Goal: Task Accomplishment & Management: Use online tool/utility

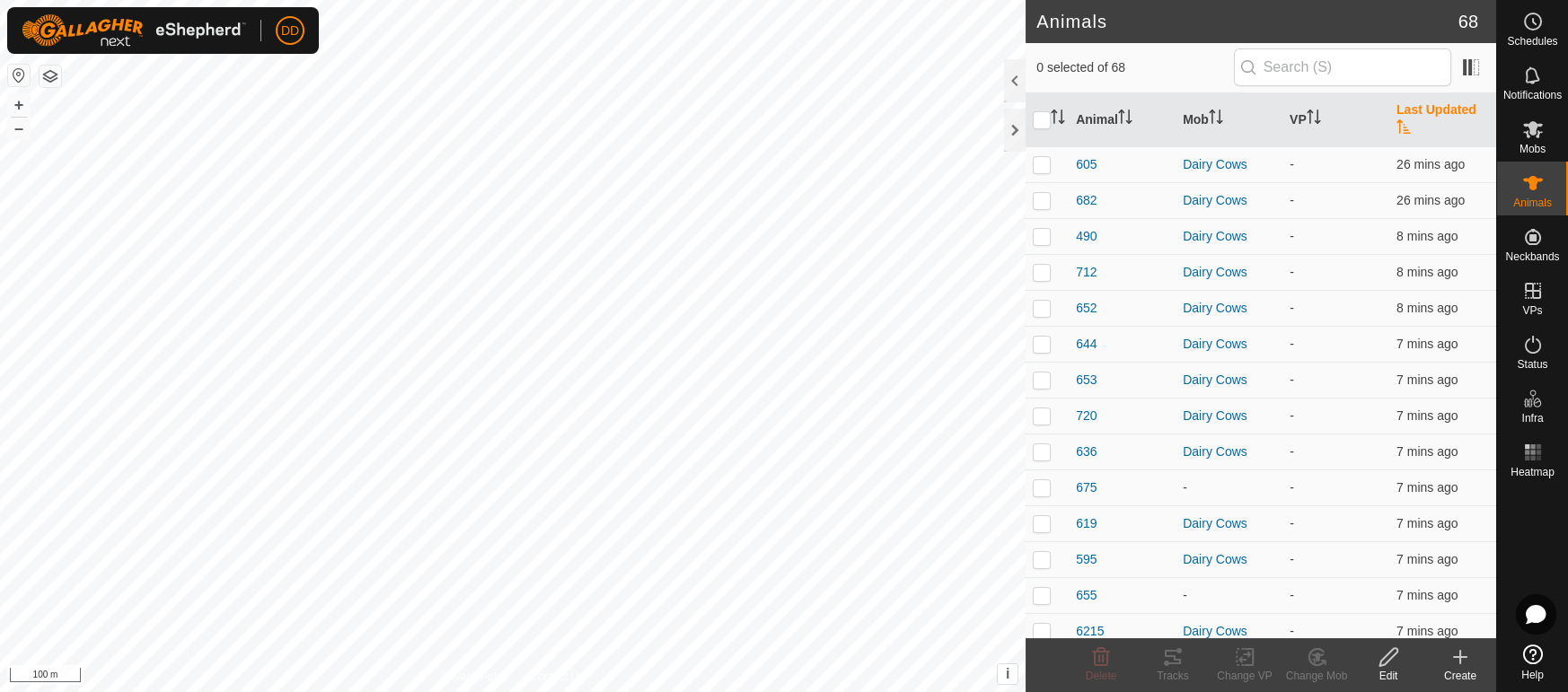
click at [1427, 114] on th "Last Updated" at bounding box center [1442, 121] width 107 height 54
drag, startPoint x: 1541, startPoint y: 143, endPoint x: 1509, endPoint y: 145, distance: 32.1
click at [1541, 143] on span "Mobs" at bounding box center [1532, 149] width 26 height 11
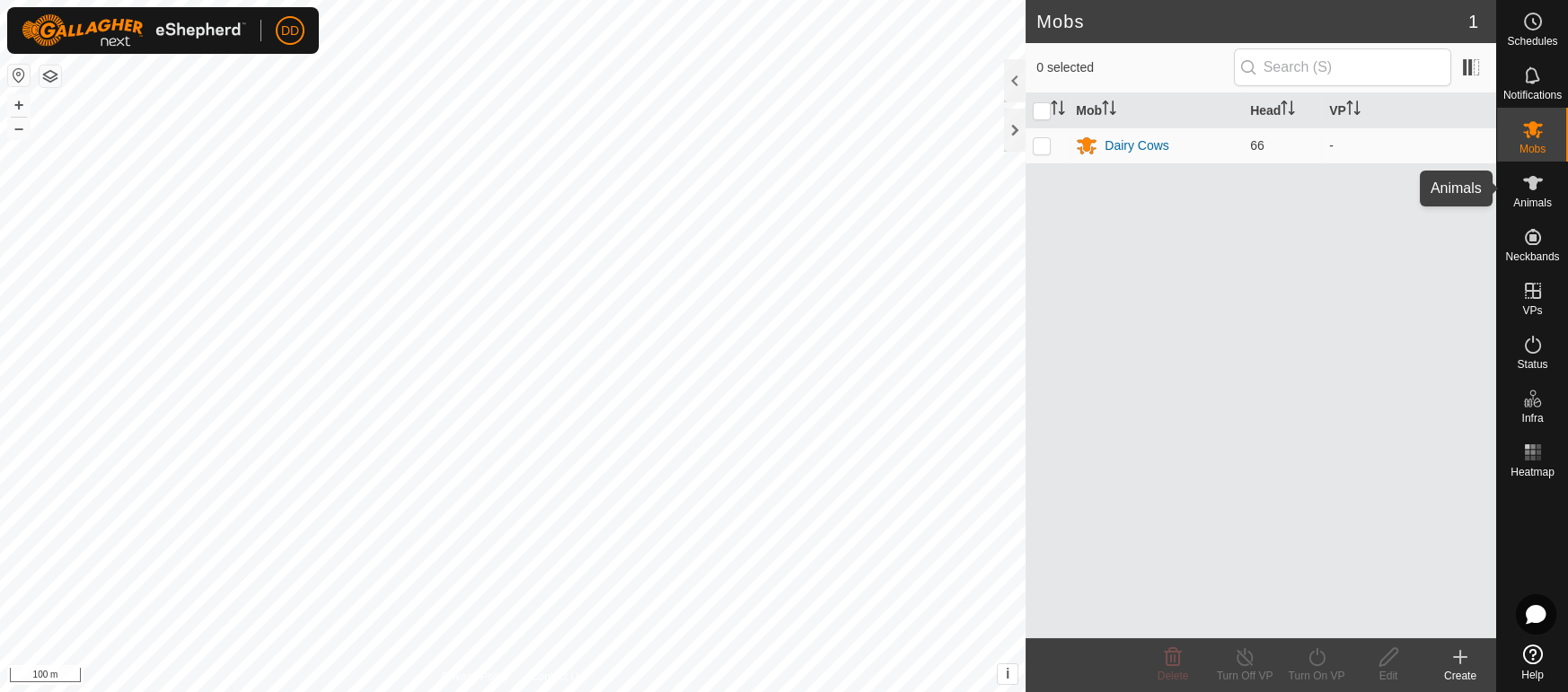
click at [1524, 197] on span "Animals" at bounding box center [1532, 203] width 39 height 11
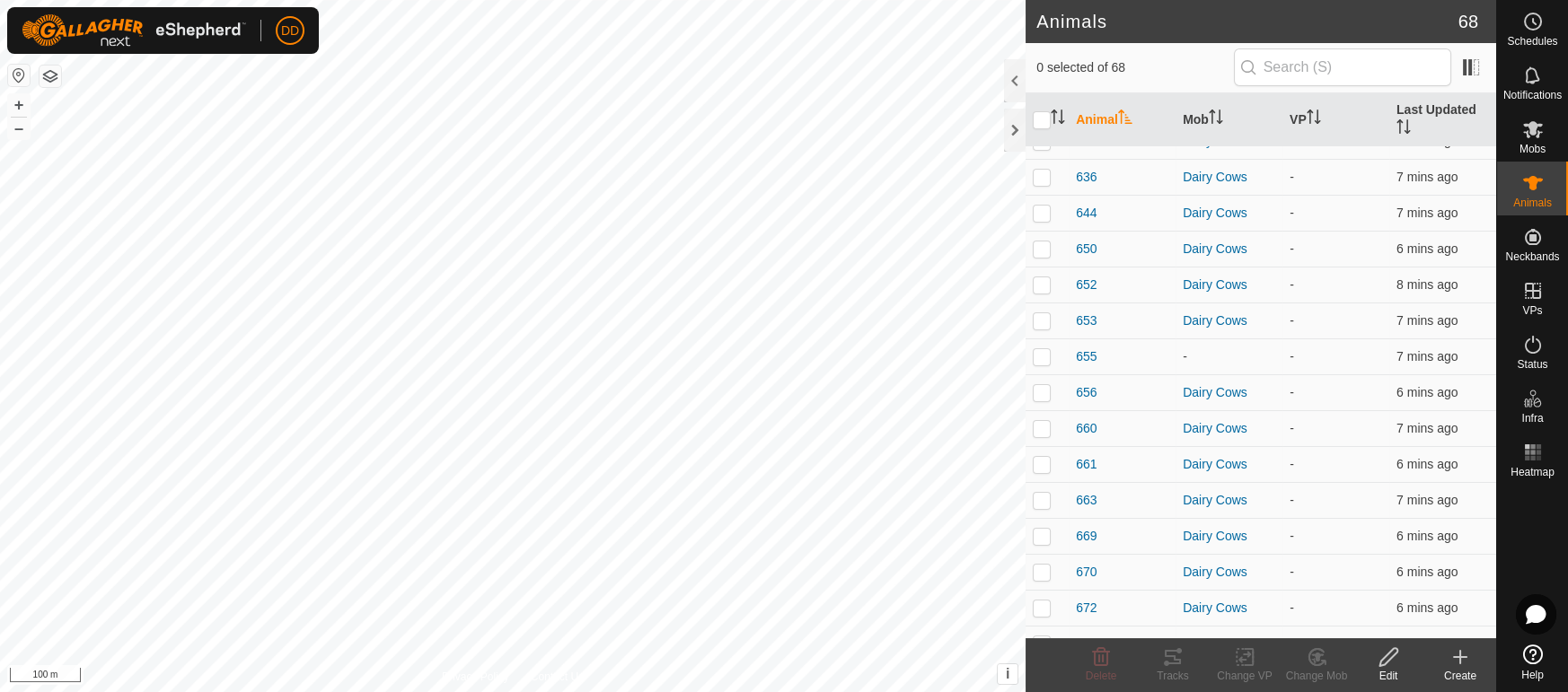
scroll to position [1019, 0]
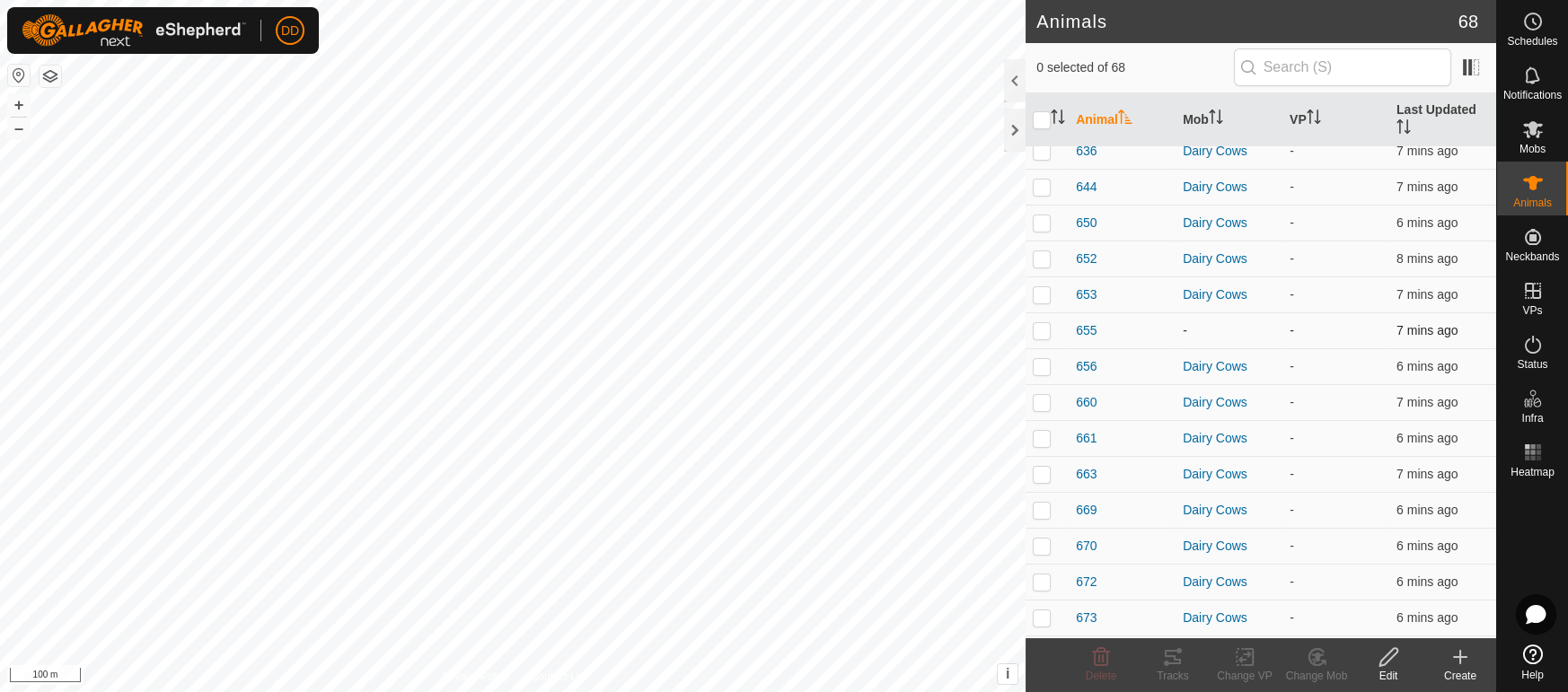
click at [1044, 323] on p-checkbox at bounding box center [1042, 331] width 18 height 14
click at [1317, 649] on icon at bounding box center [1317, 657] width 23 height 22
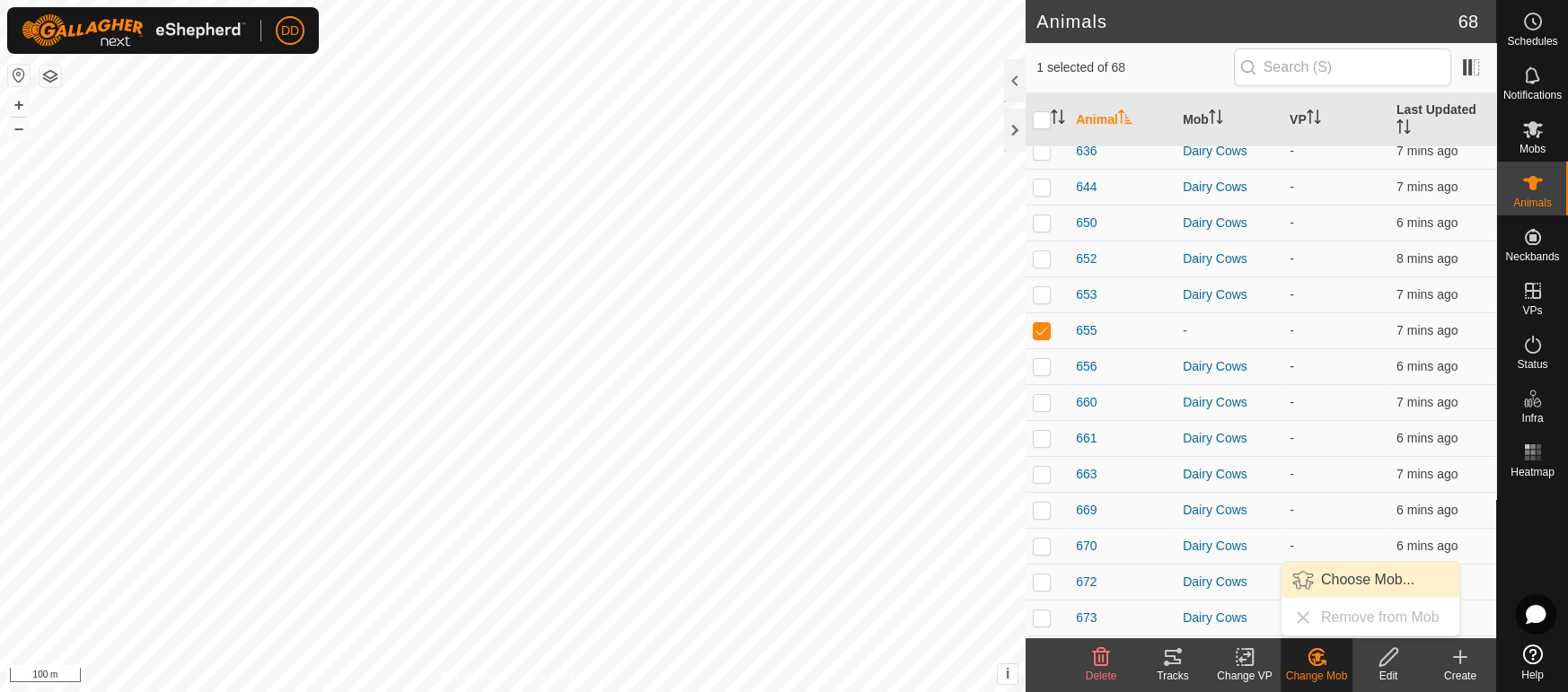
click at [1359, 575] on link "Choose Mob..." at bounding box center [1370, 580] width 178 height 36
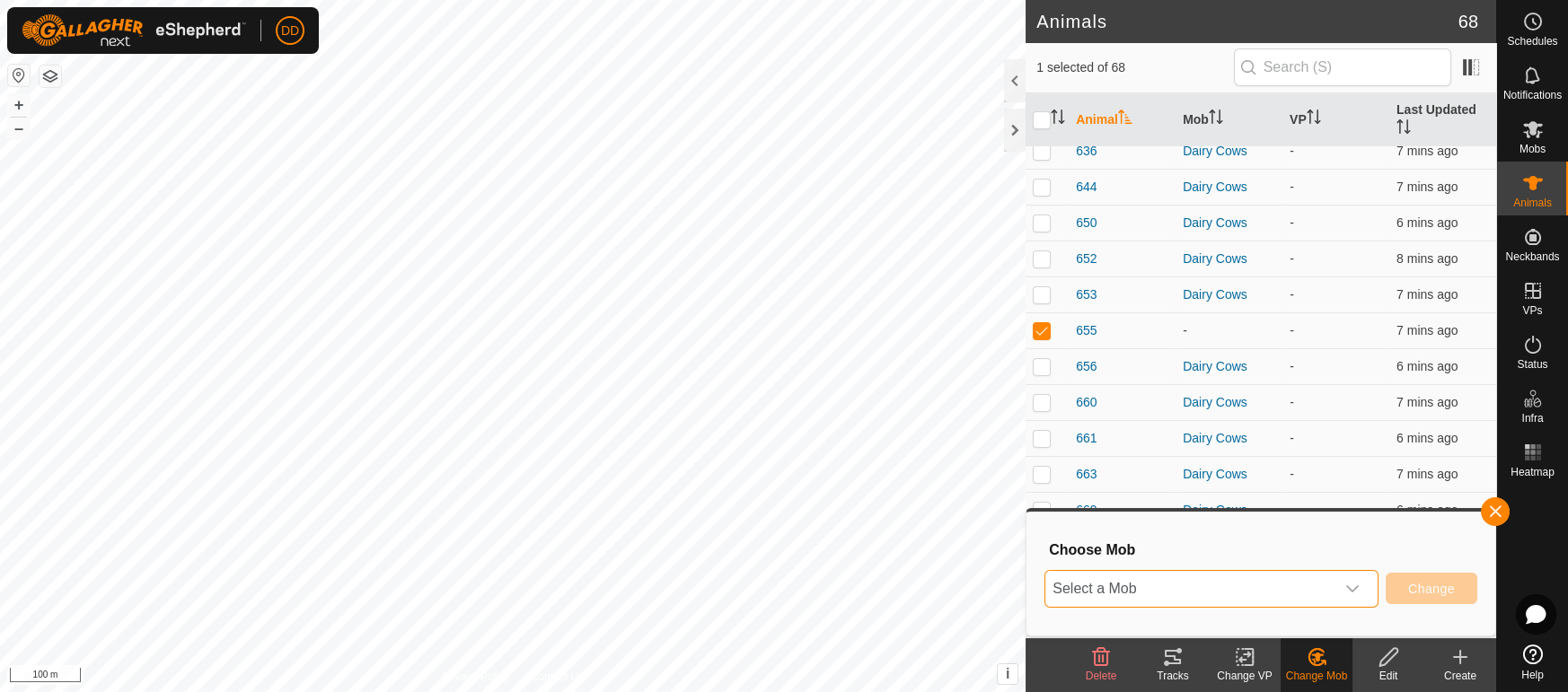
click at [1284, 592] on span "Select a Mob" at bounding box center [1190, 589] width 289 height 36
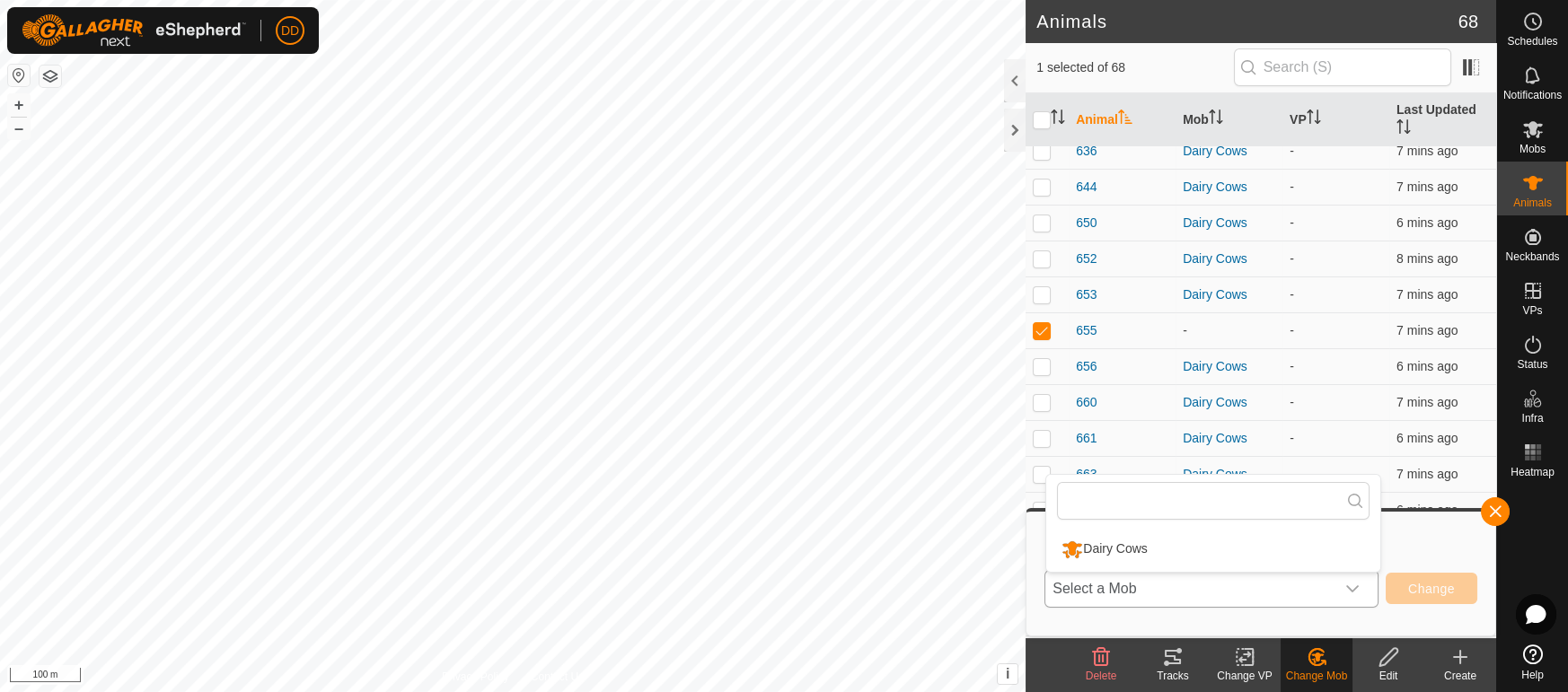
click at [1272, 550] on li "Dairy Cows" at bounding box center [1213, 550] width 334 height 45
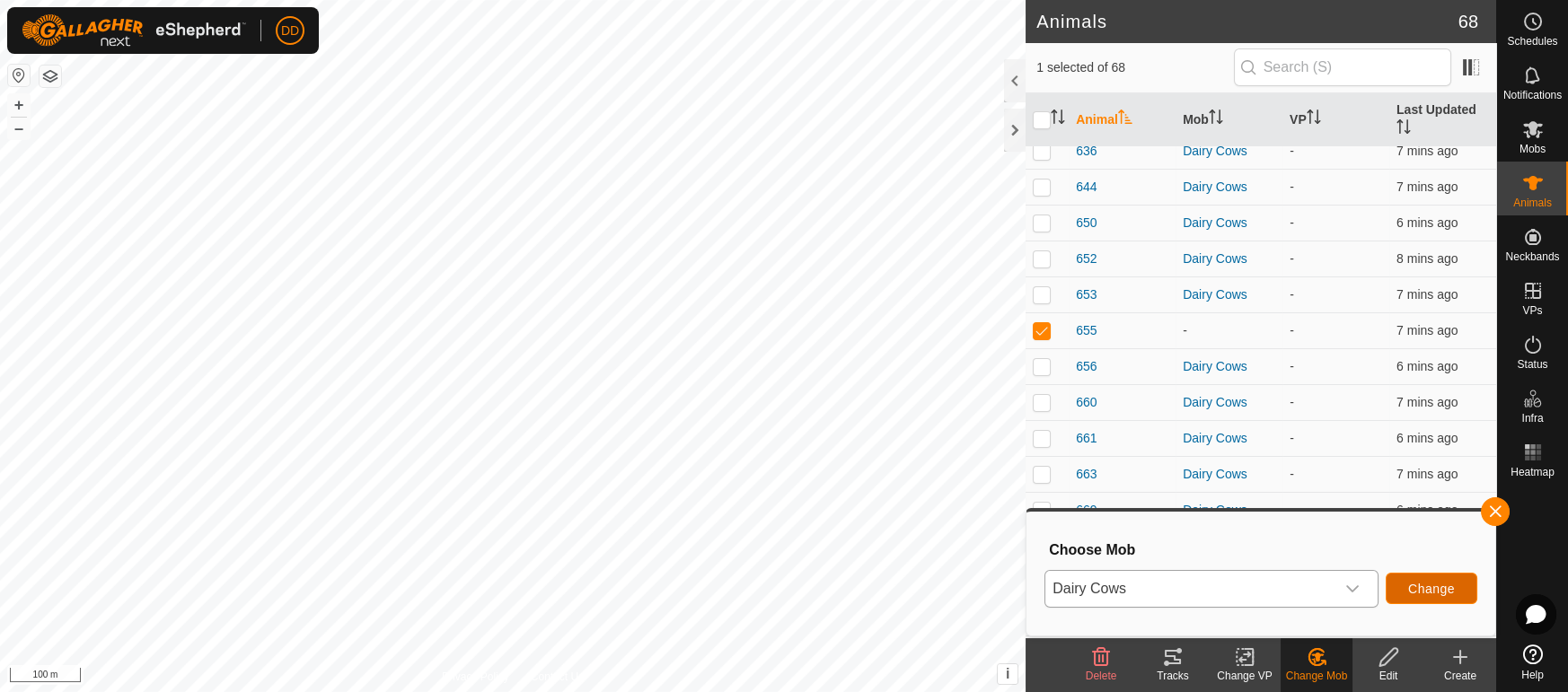
click at [1427, 587] on span "Change" at bounding box center [1431, 589] width 47 height 14
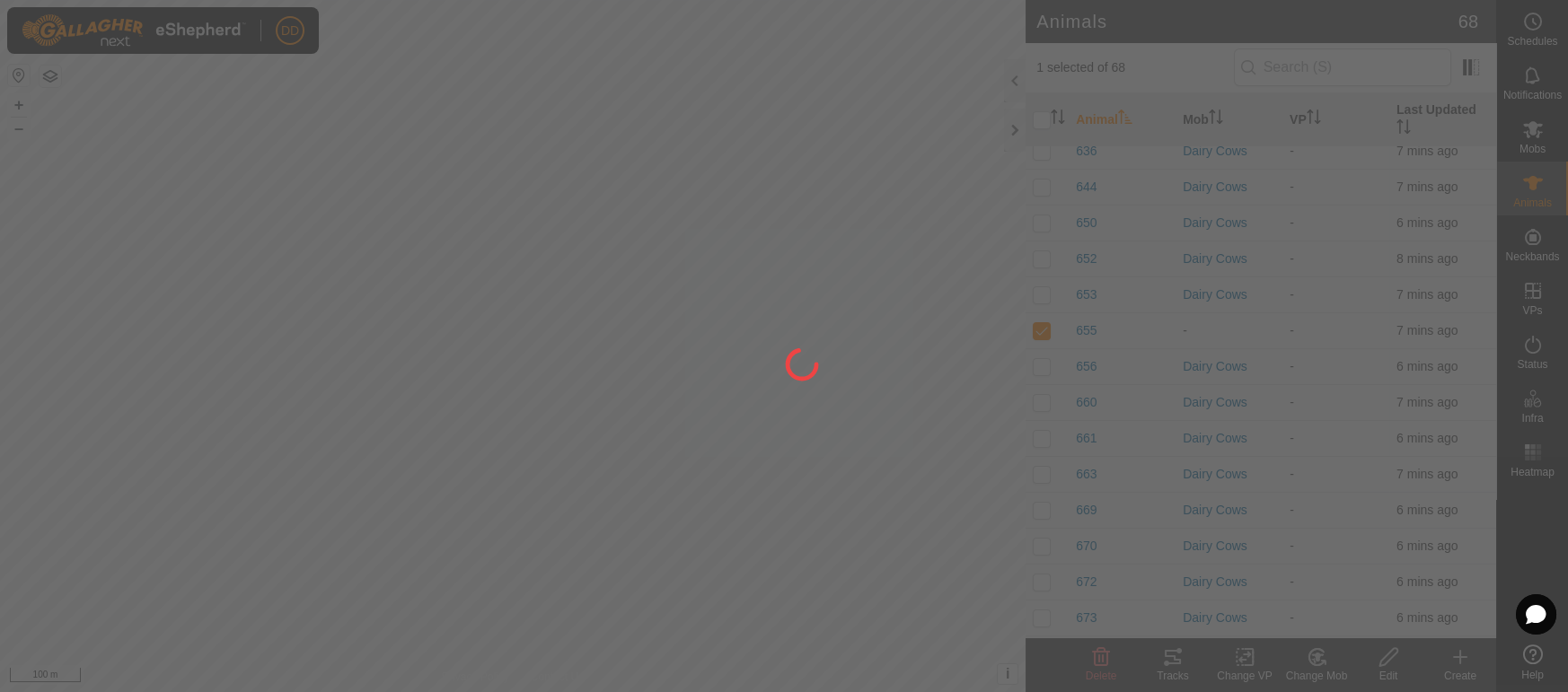
checkbox input "false"
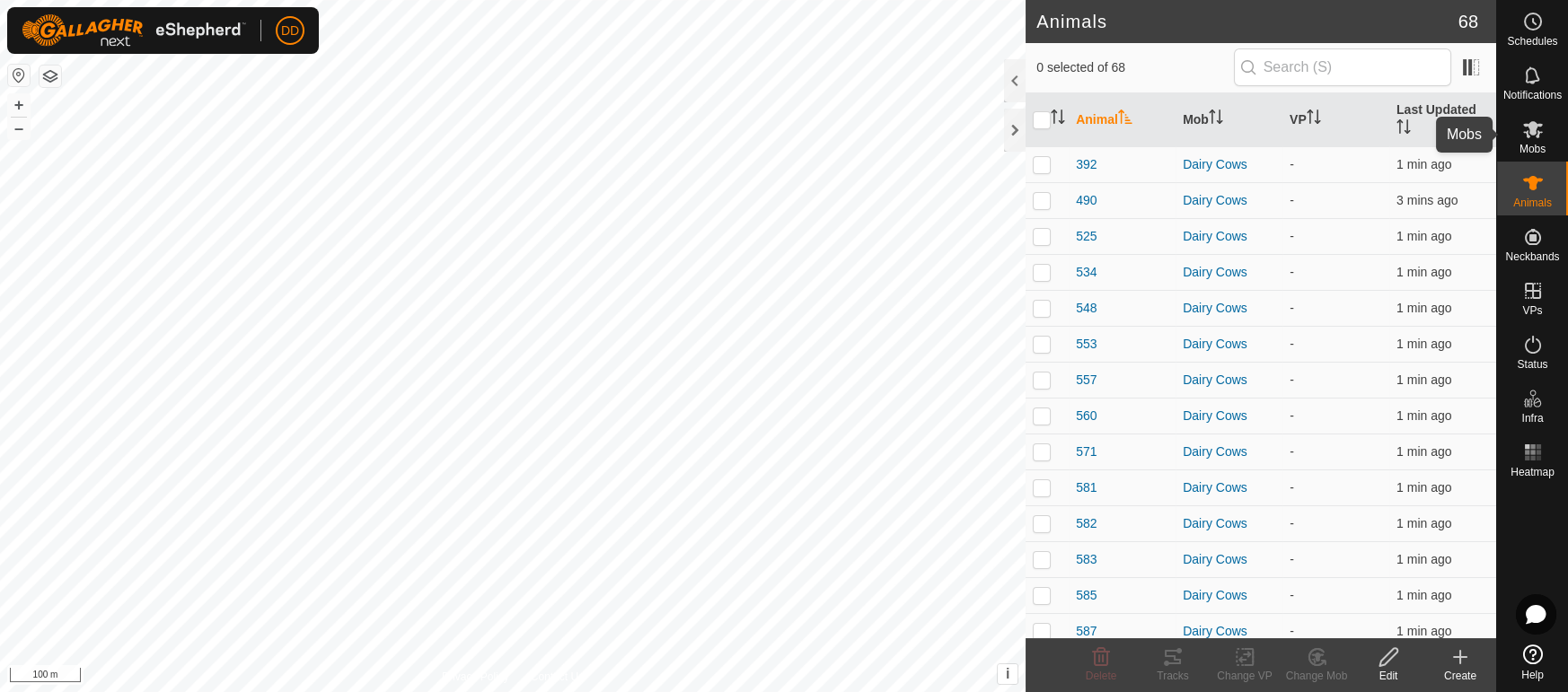
click at [1520, 143] on span "Mobs" at bounding box center [1532, 149] width 26 height 11
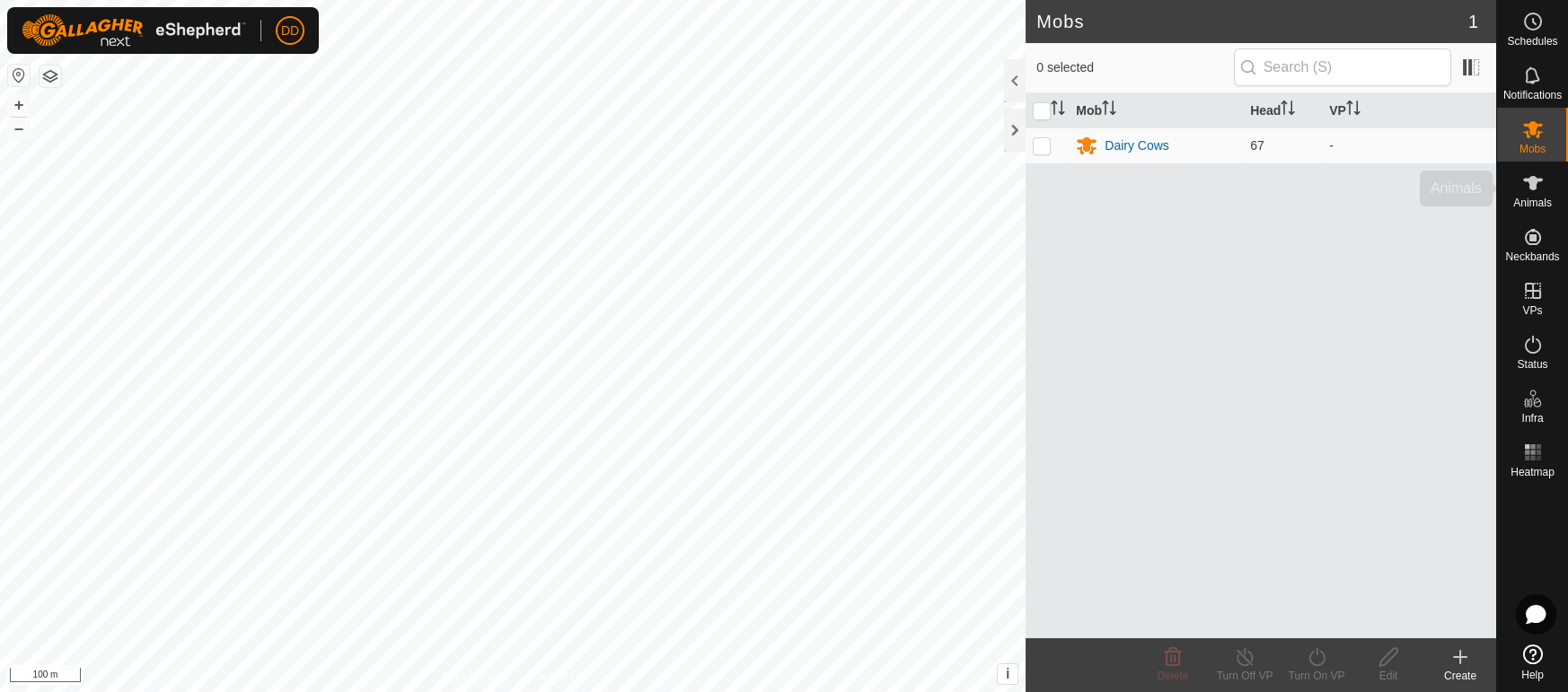
click at [1547, 190] on div "Animals" at bounding box center [1532, 188] width 71 height 54
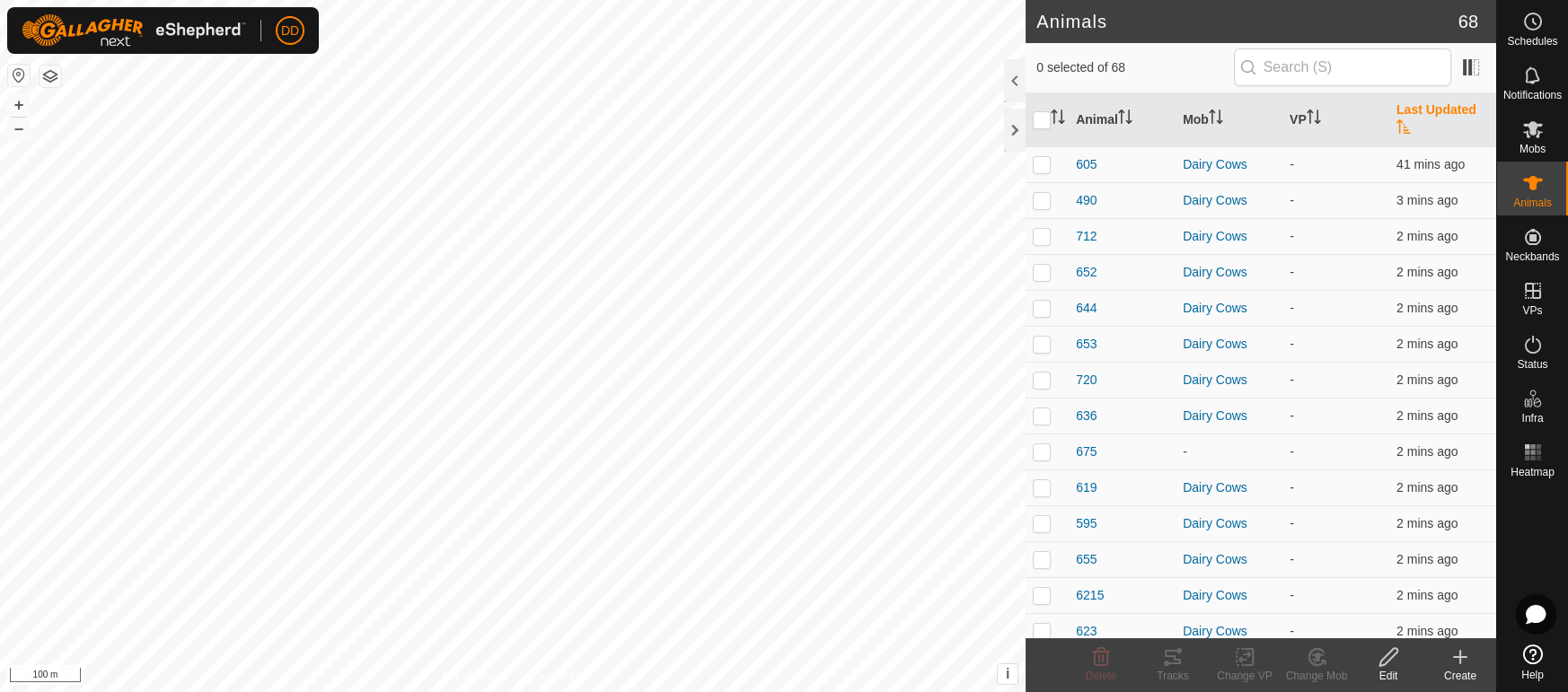
click at [1467, 109] on th "Last Updated" at bounding box center [1442, 121] width 107 height 54
click at [1527, 133] on icon at bounding box center [1533, 130] width 20 height 17
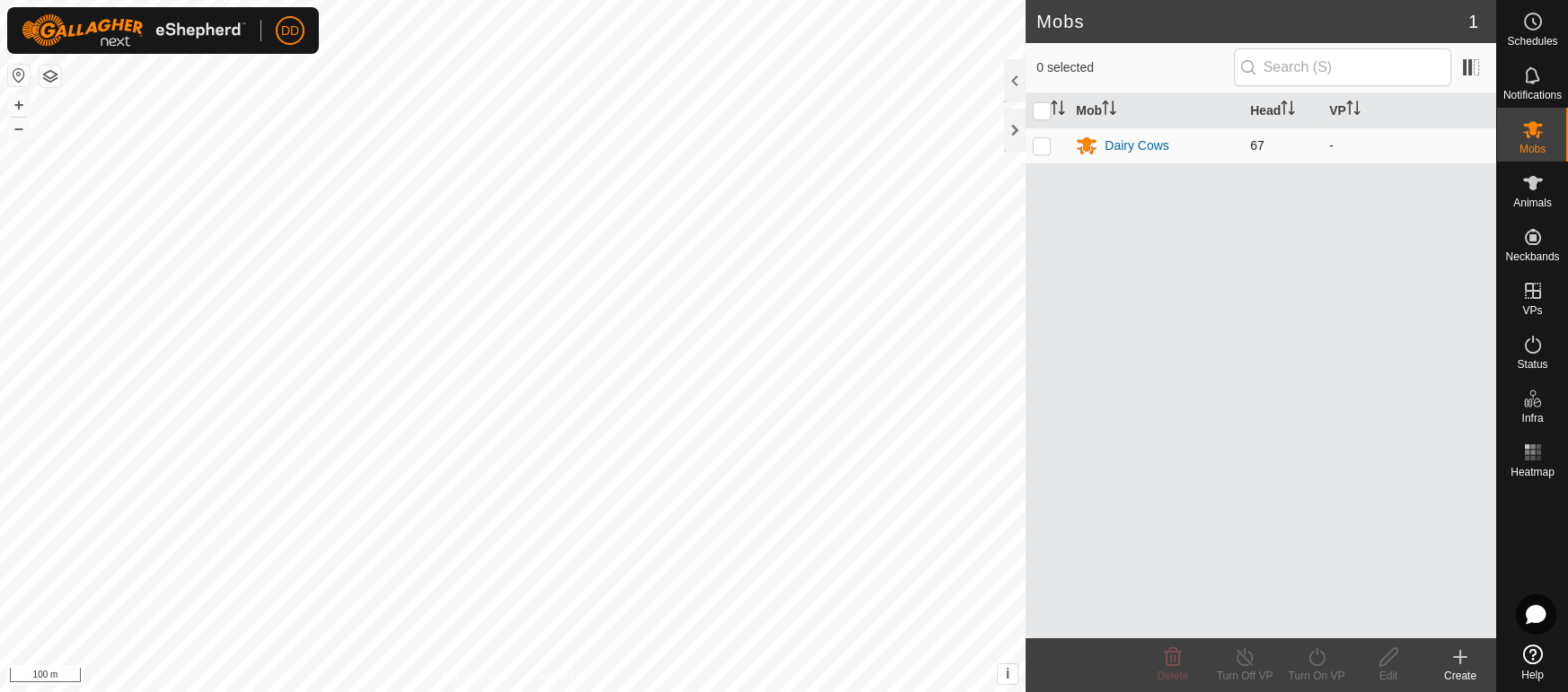
click at [1049, 148] on p-checkbox at bounding box center [1042, 145] width 18 height 14
checkbox input "true"
click at [1332, 661] on turn-on-svg-icon at bounding box center [1317, 657] width 72 height 22
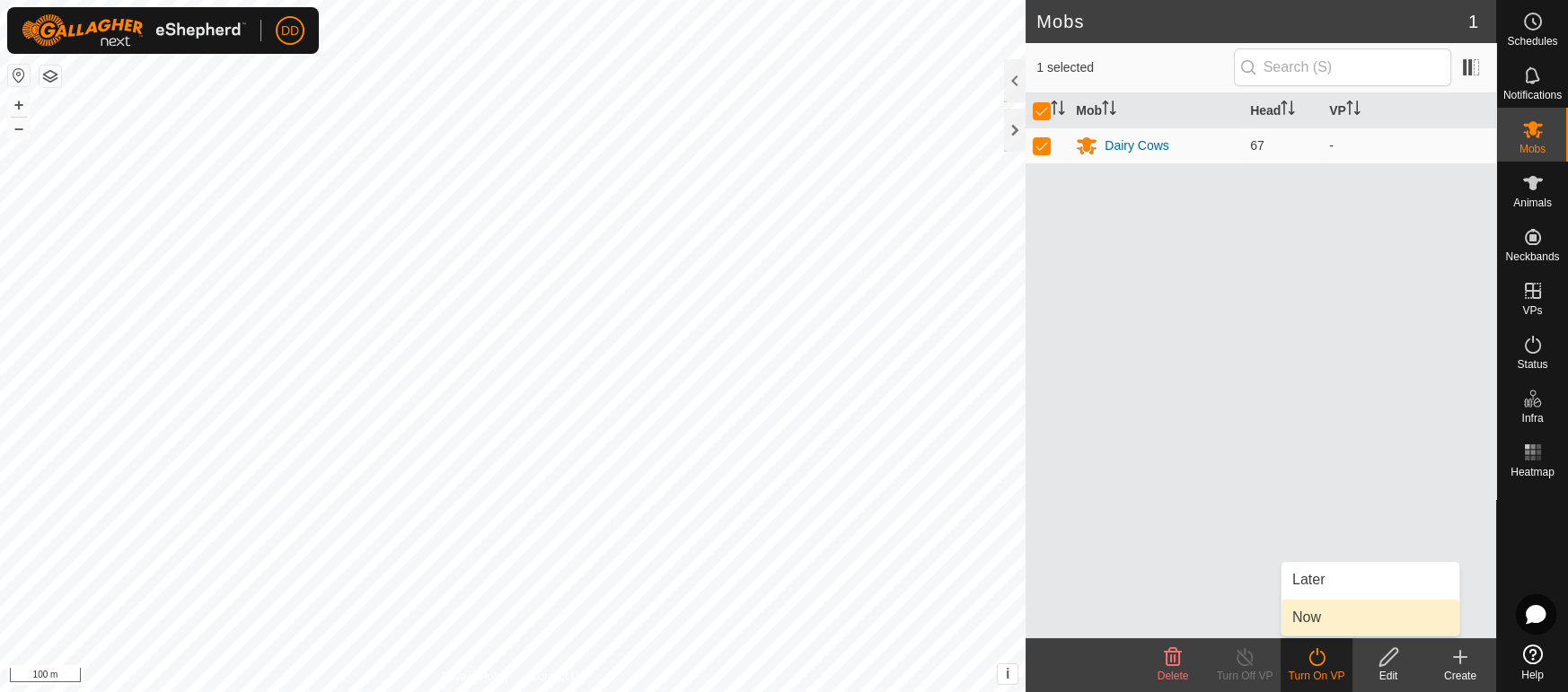
click at [1299, 613] on link "Now" at bounding box center [1370, 618] width 178 height 36
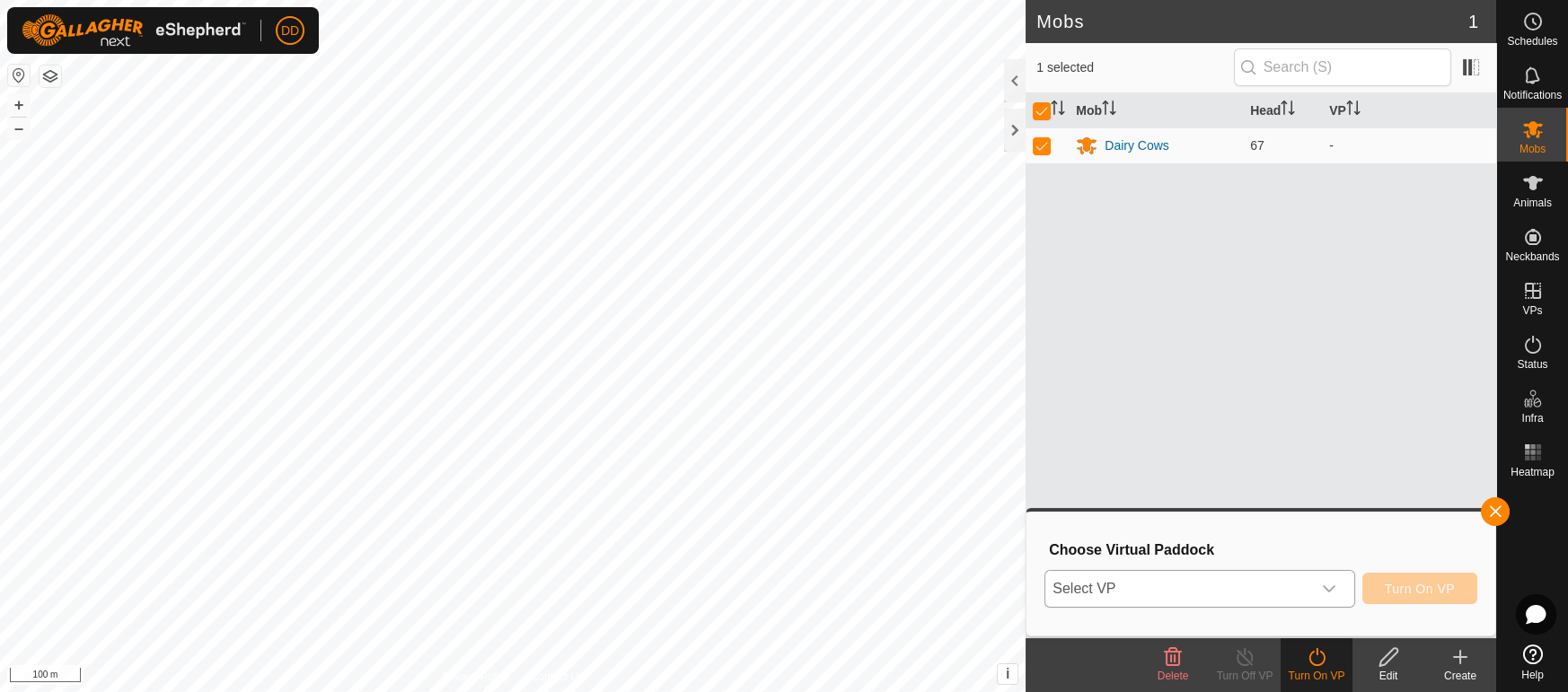
click at [1253, 577] on span "Select VP" at bounding box center [1178, 589] width 265 height 36
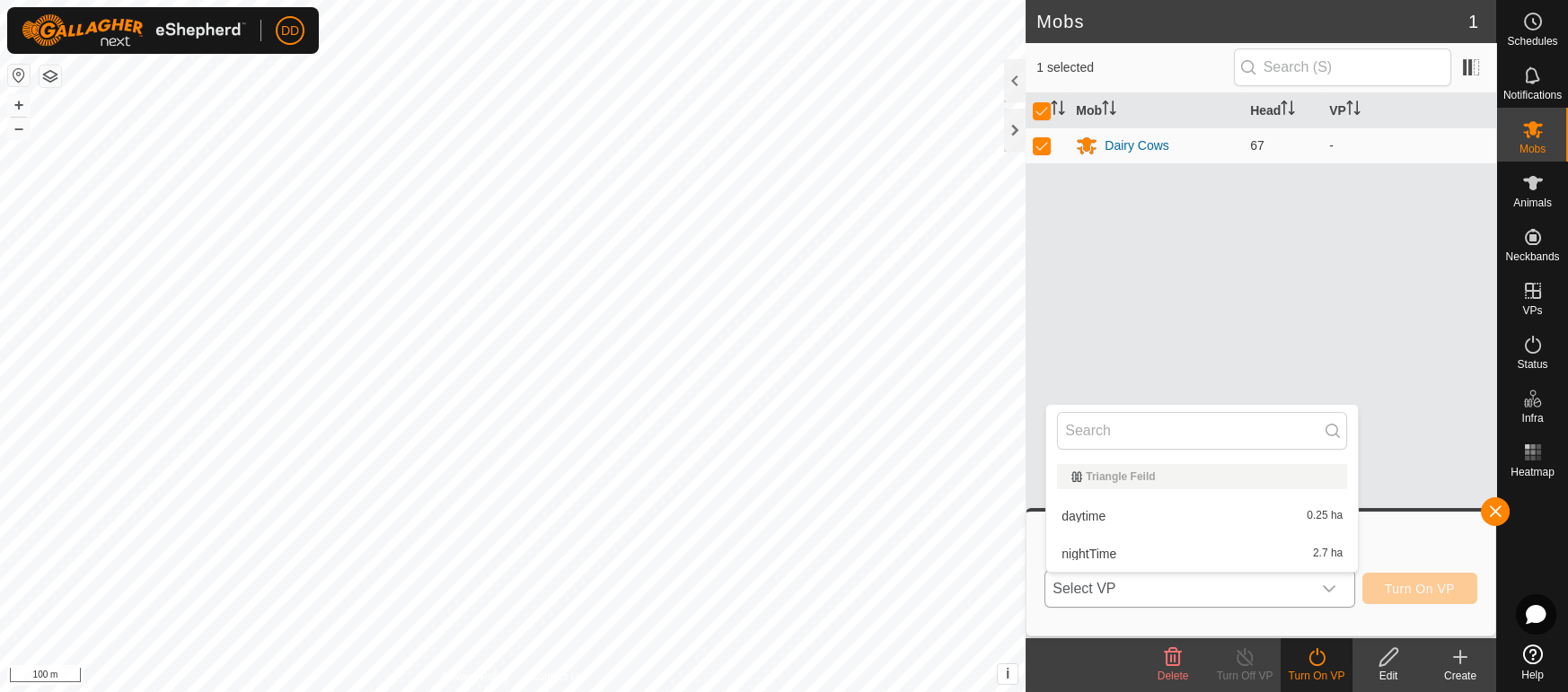
click at [1217, 559] on li "nightTime 2.7 ha" at bounding box center [1202, 554] width 312 height 36
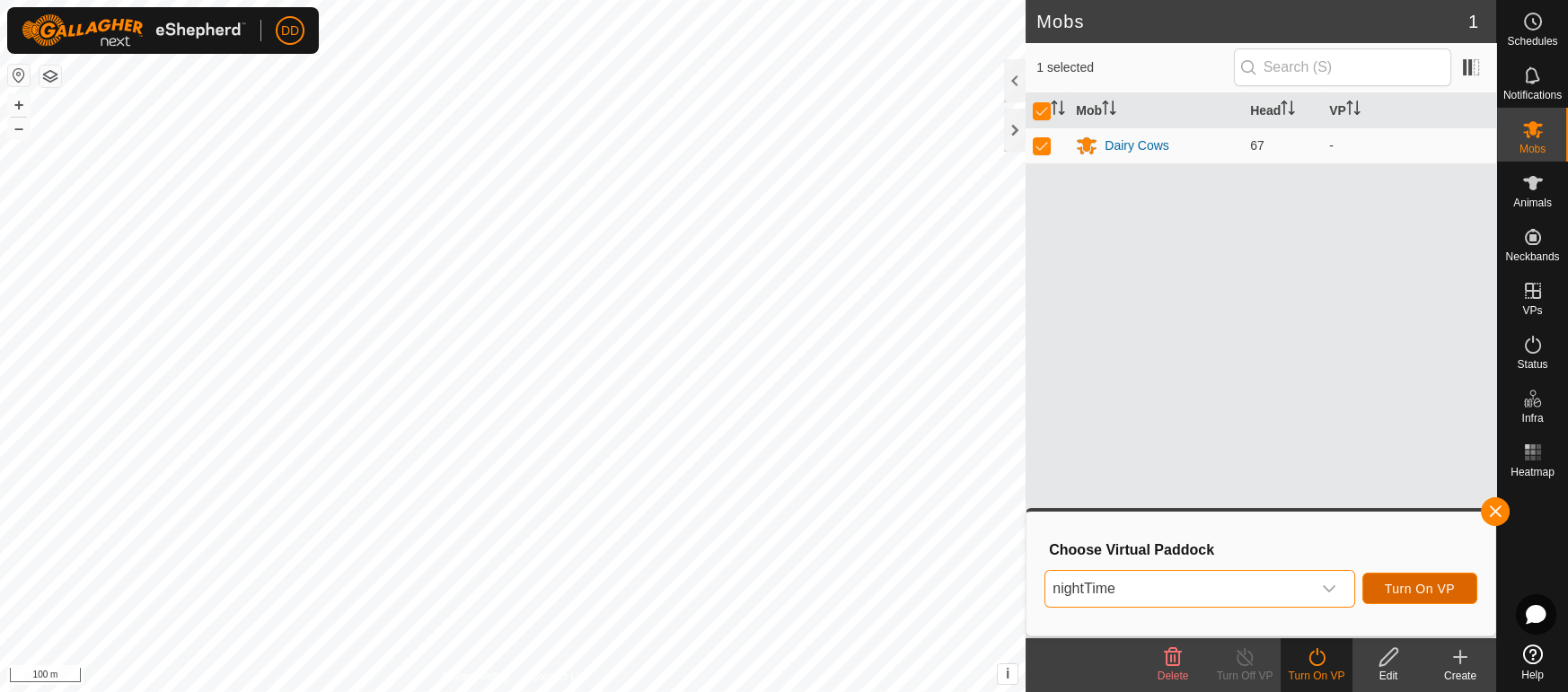
click at [1418, 587] on span "Turn On VP" at bounding box center [1419, 589] width 70 height 14
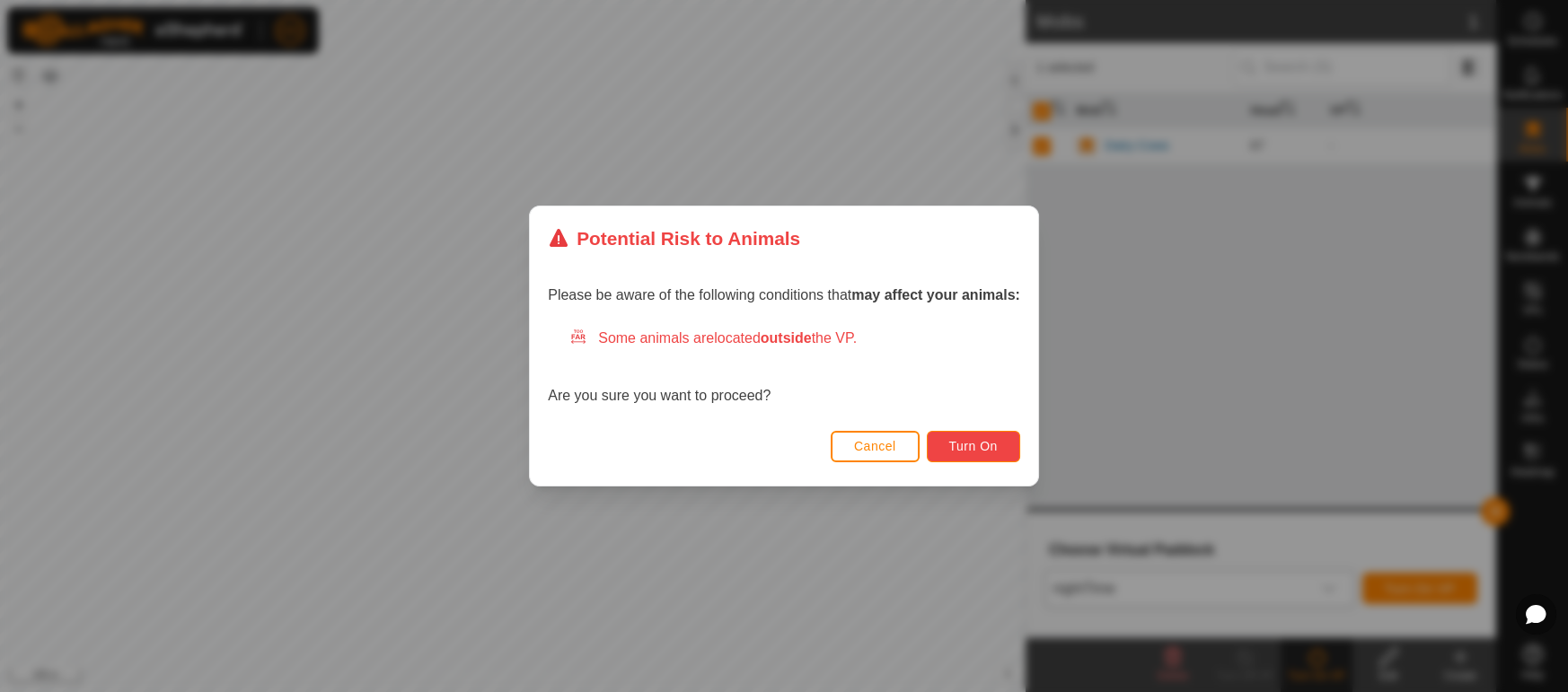
click at [972, 439] on span "Turn On" at bounding box center [973, 446] width 49 height 14
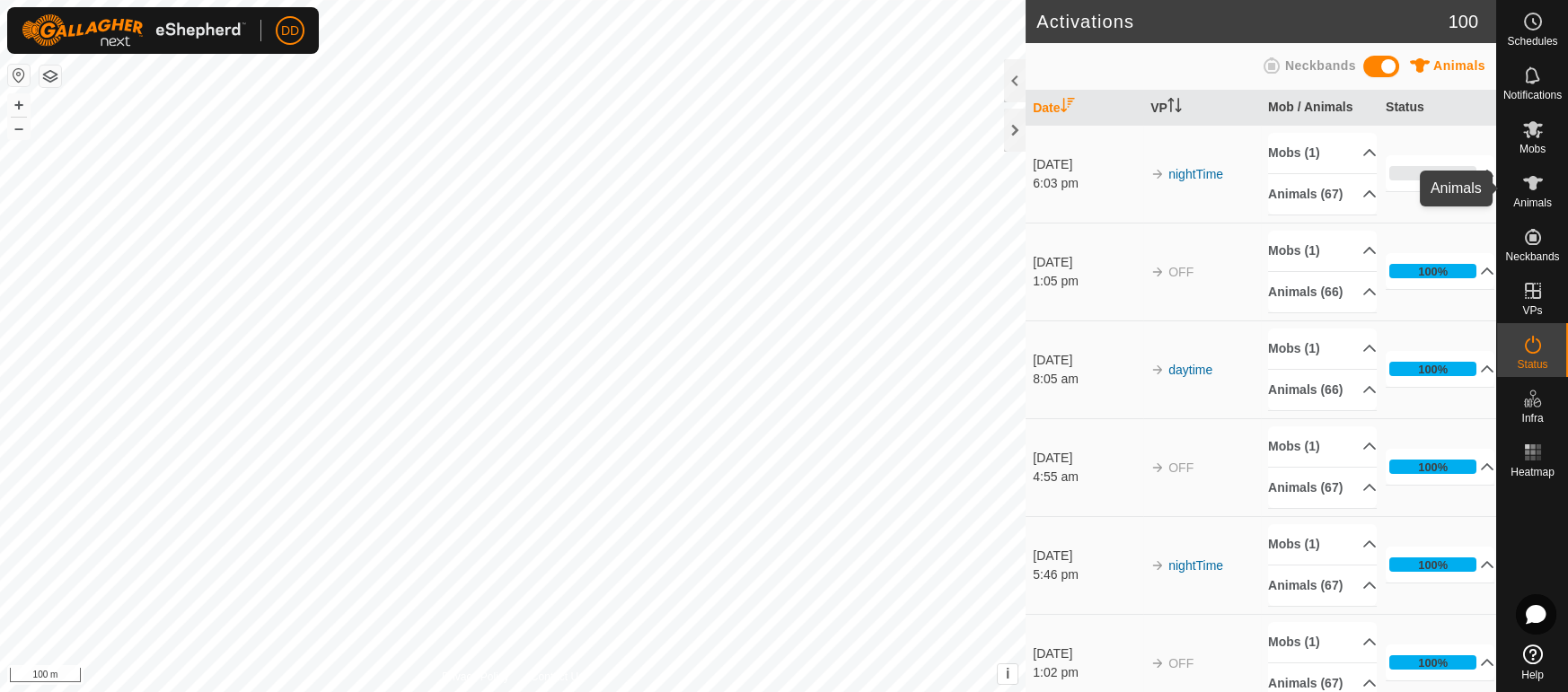
click at [1543, 187] on icon at bounding box center [1533, 183] width 22 height 22
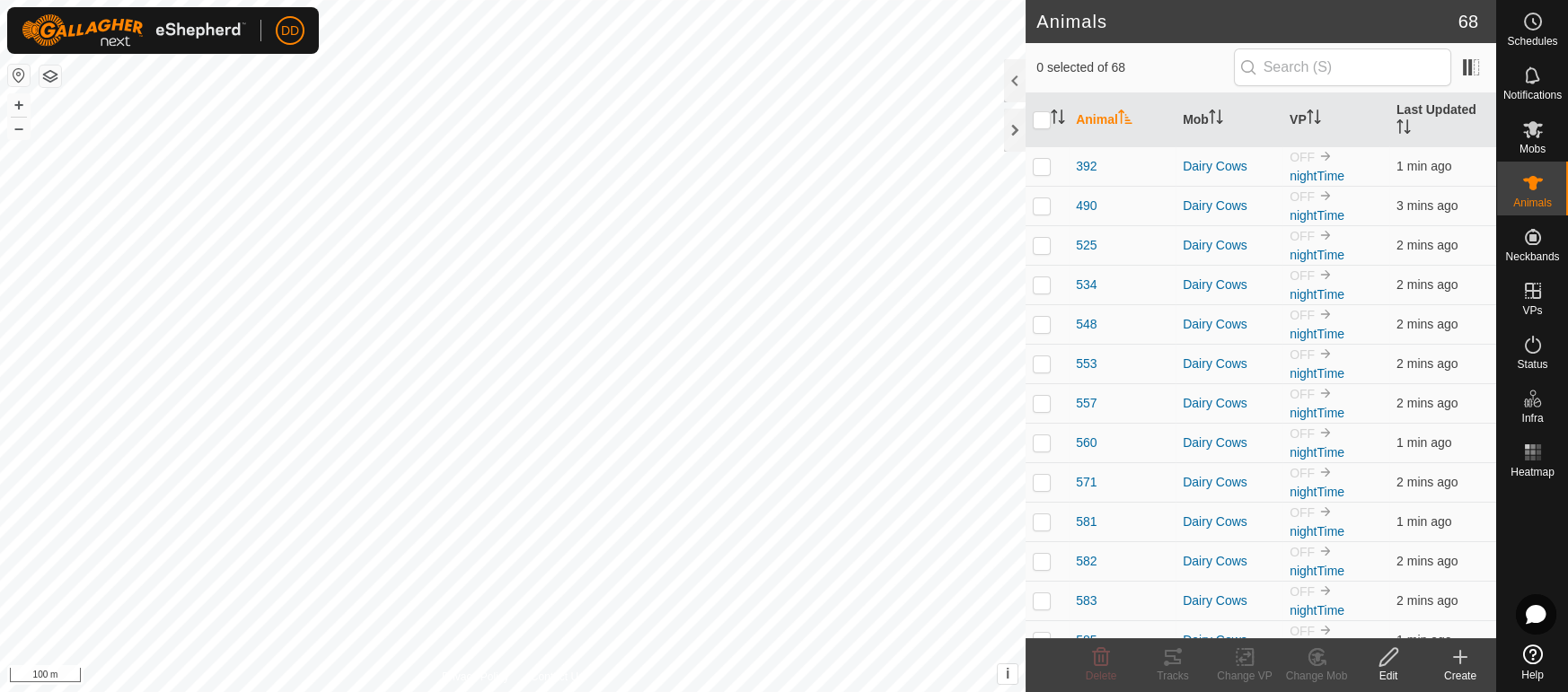
click at [1467, 119] on th "Last Updated" at bounding box center [1442, 121] width 107 height 54
